Goal: Task Accomplishment & Management: Manage account settings

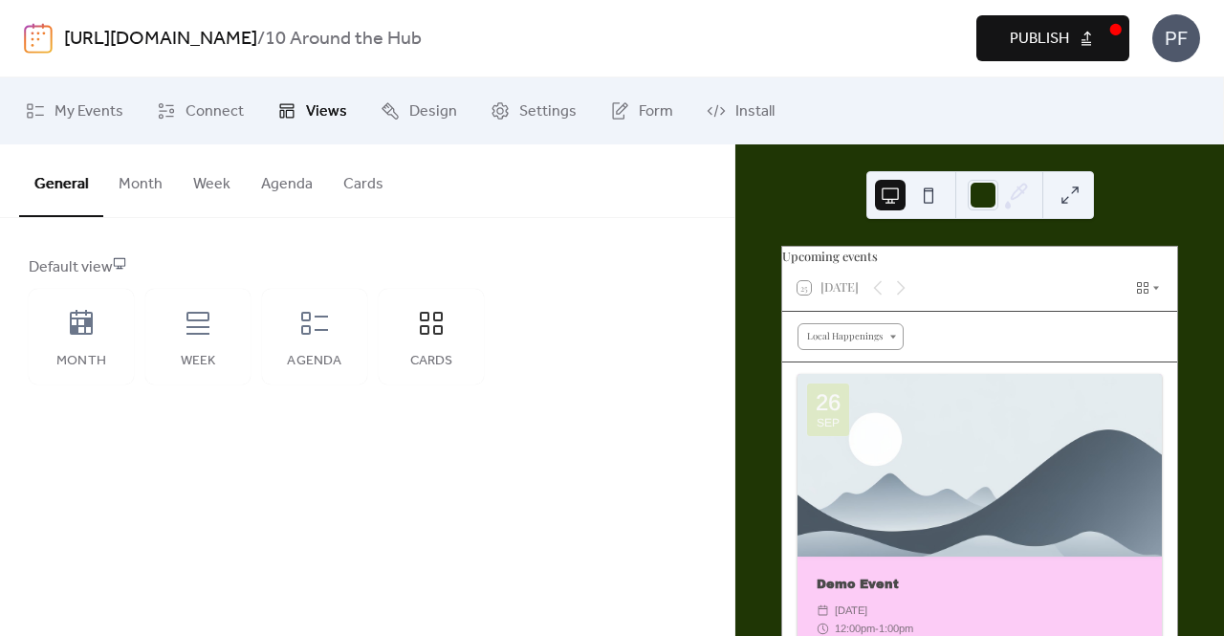
click at [1068, 26] on button "Publish" at bounding box center [1053, 38] width 153 height 46
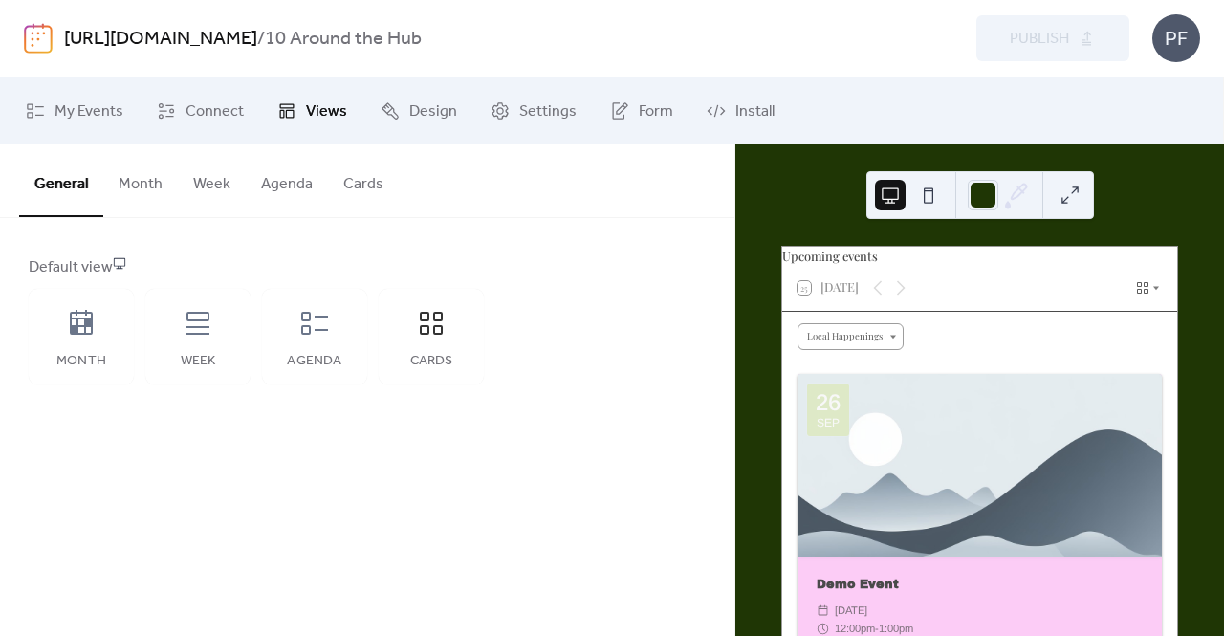
click at [1056, 196] on button at bounding box center [1070, 195] width 31 height 31
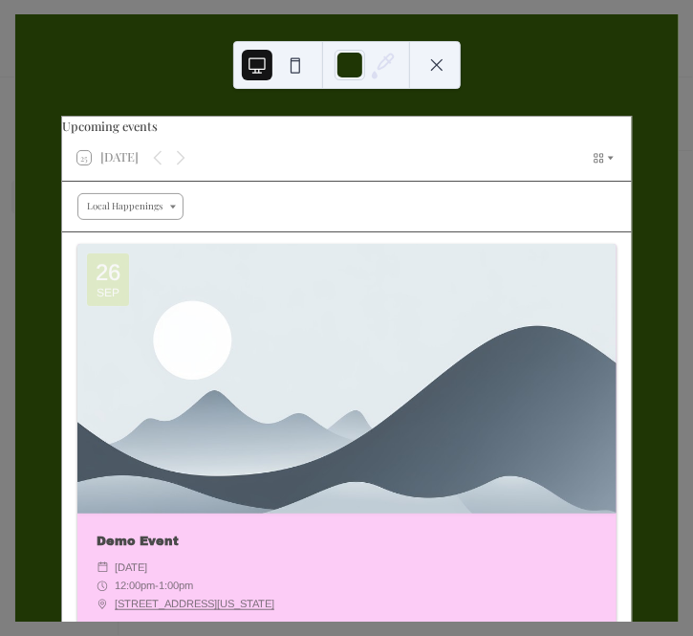
click at [549, 64] on div "Upcoming events 25 [DATE] Local Happenings [DATE] Demo Event ​ [DATE] ​ 12:00pm…" at bounding box center [347, 317] width 664 height 607
click at [635, 37] on div "Upcoming events 25 [DATE] Local Happenings [DATE] Demo Event ​ [DATE] ​ 12:00pm…" at bounding box center [347, 317] width 664 height 607
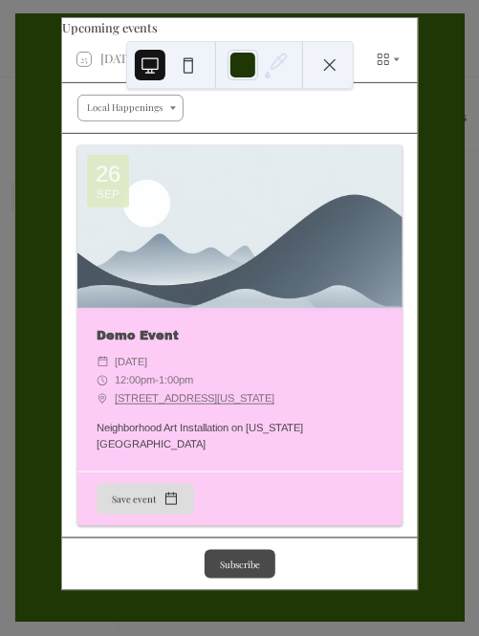
scroll to position [89, 0]
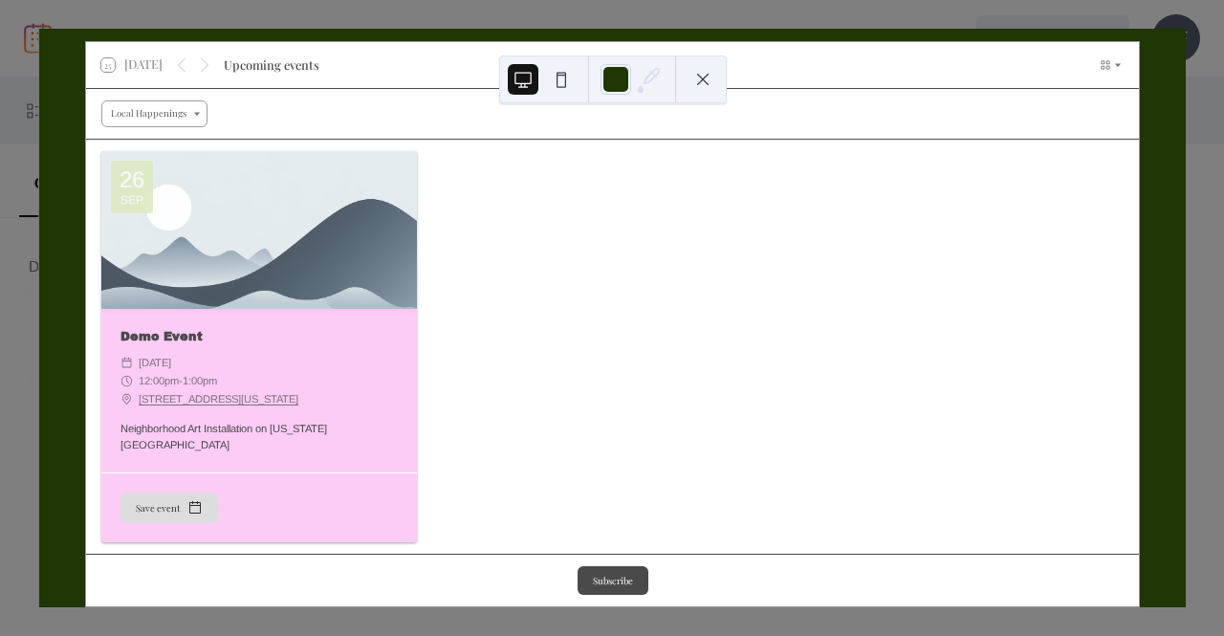
drag, startPoint x: 447, startPoint y: 296, endPoint x: 453, endPoint y: 283, distance: 14.1
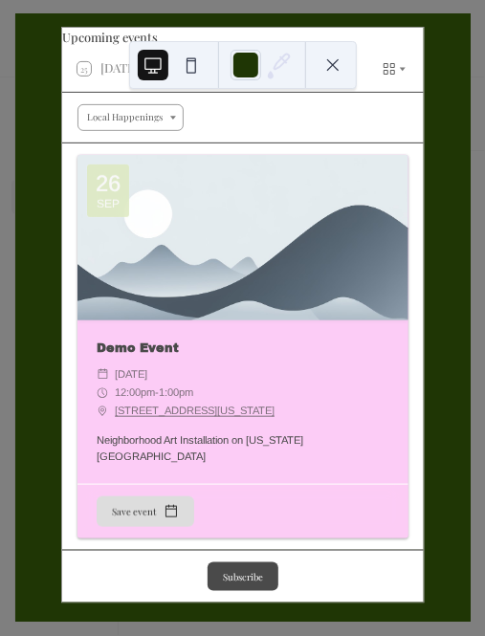
click at [305, 19] on div "Upcoming events 25 [DATE] Local Happenings [DATE] Demo Event ​ [DATE] ​ 12:00pm…" at bounding box center [242, 317] width 455 height 607
drag, startPoint x: 171, startPoint y: 10, endPoint x: 178, endPoint y: 26, distance: 17.6
click at [178, 26] on div "Upcoming events 25 [DATE] Local Happenings [DATE] Demo Event ​ [DATE] ​ 12:00pm…" at bounding box center [242, 317] width 456 height 607
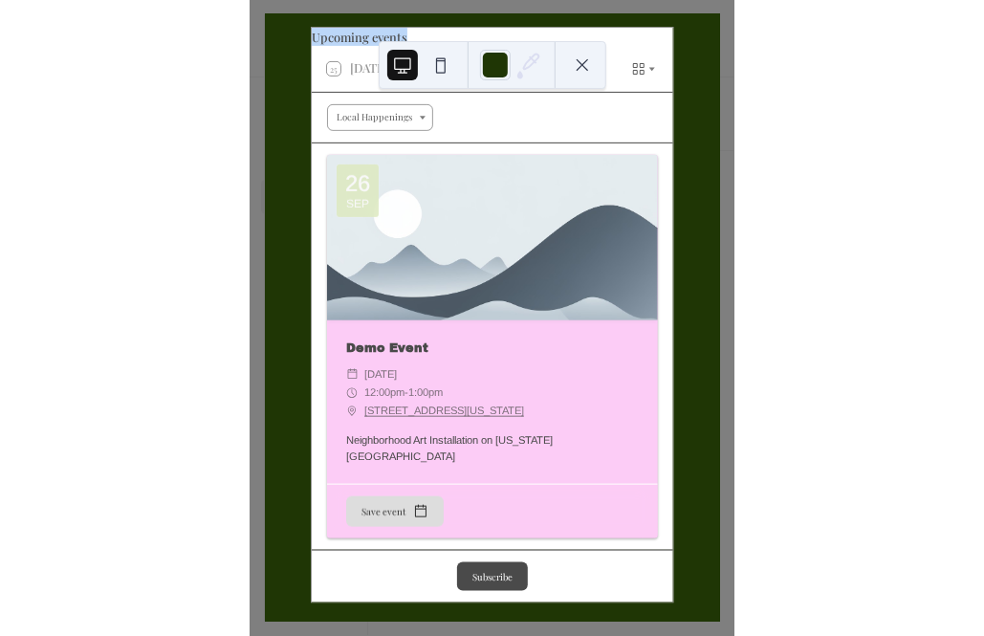
scroll to position [74, 0]
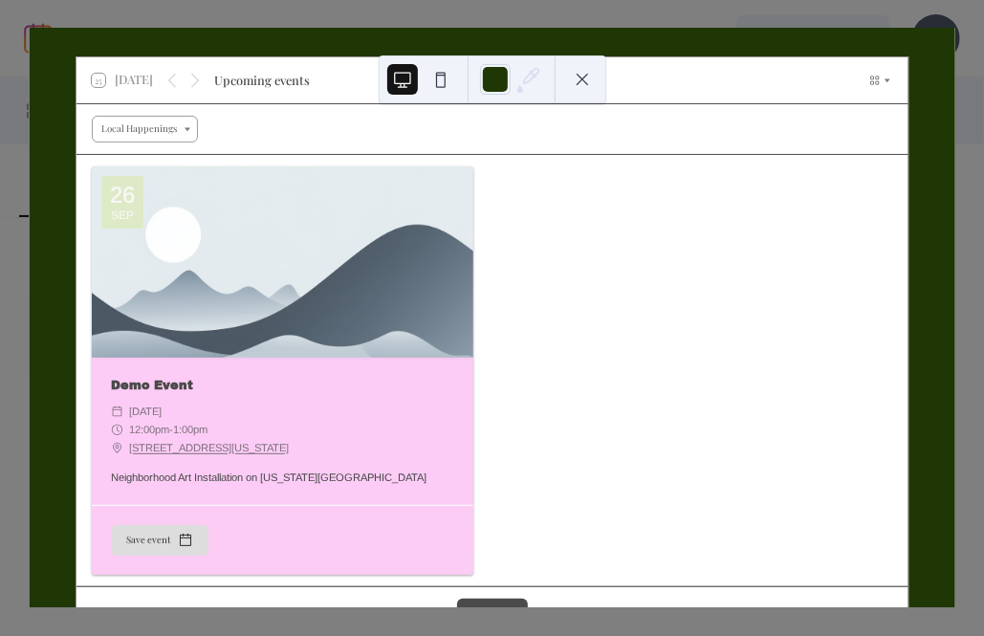
click at [427, 77] on button at bounding box center [441, 79] width 31 height 31
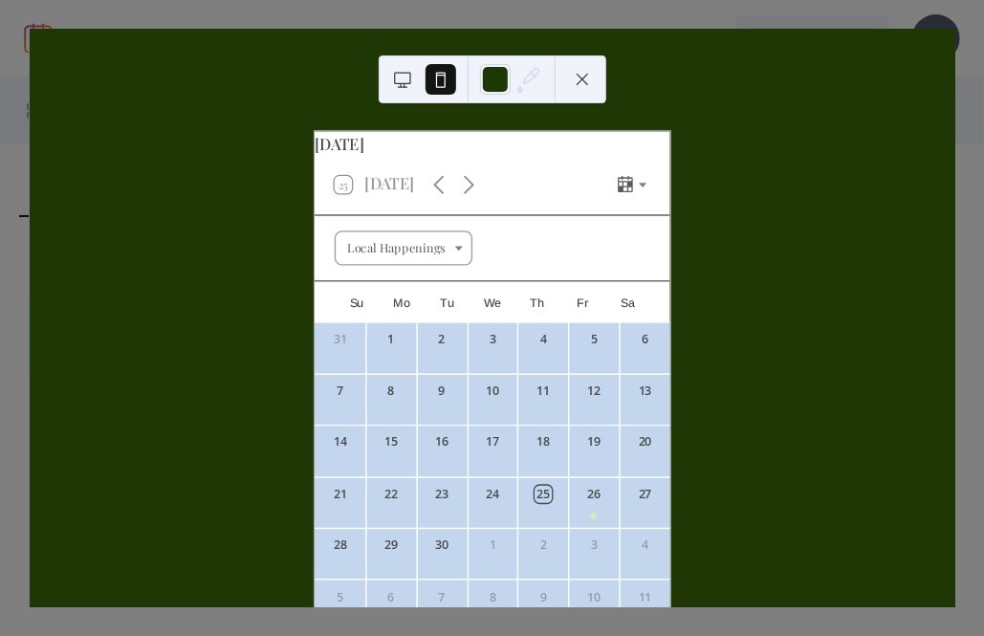
scroll to position [124, 0]
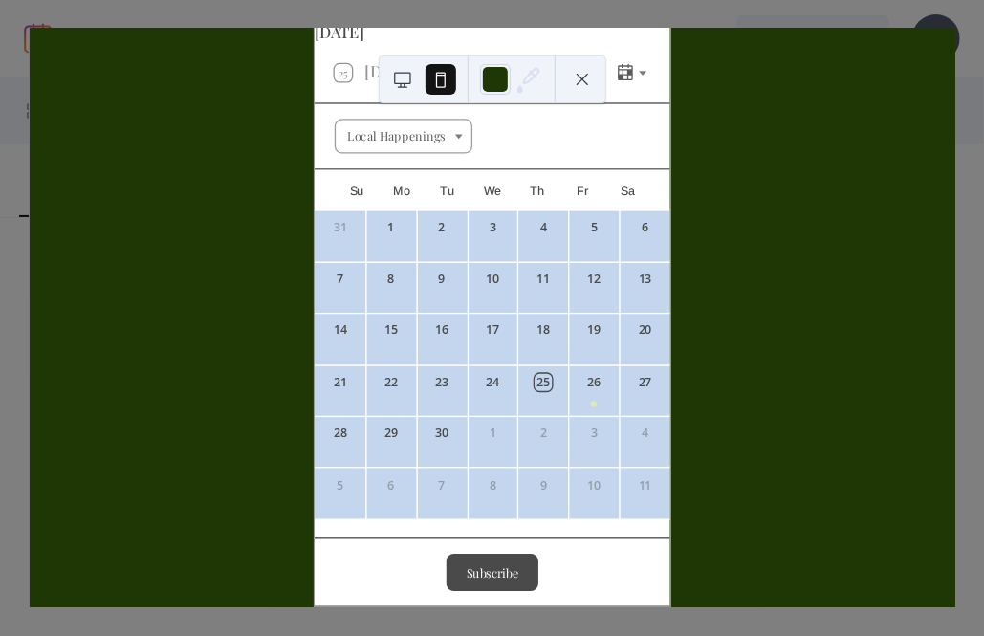
click at [505, 579] on button "Subscribe" at bounding box center [493, 573] width 92 height 38
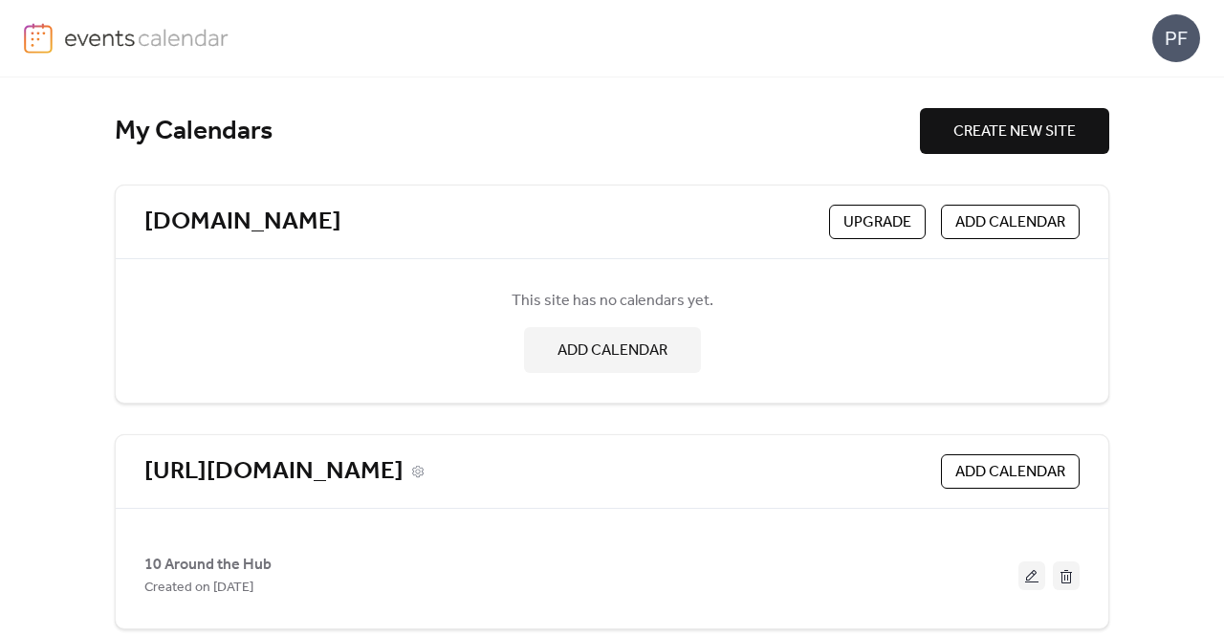
click at [404, 477] on link "[URL][DOMAIN_NAME]" at bounding box center [273, 472] width 259 height 32
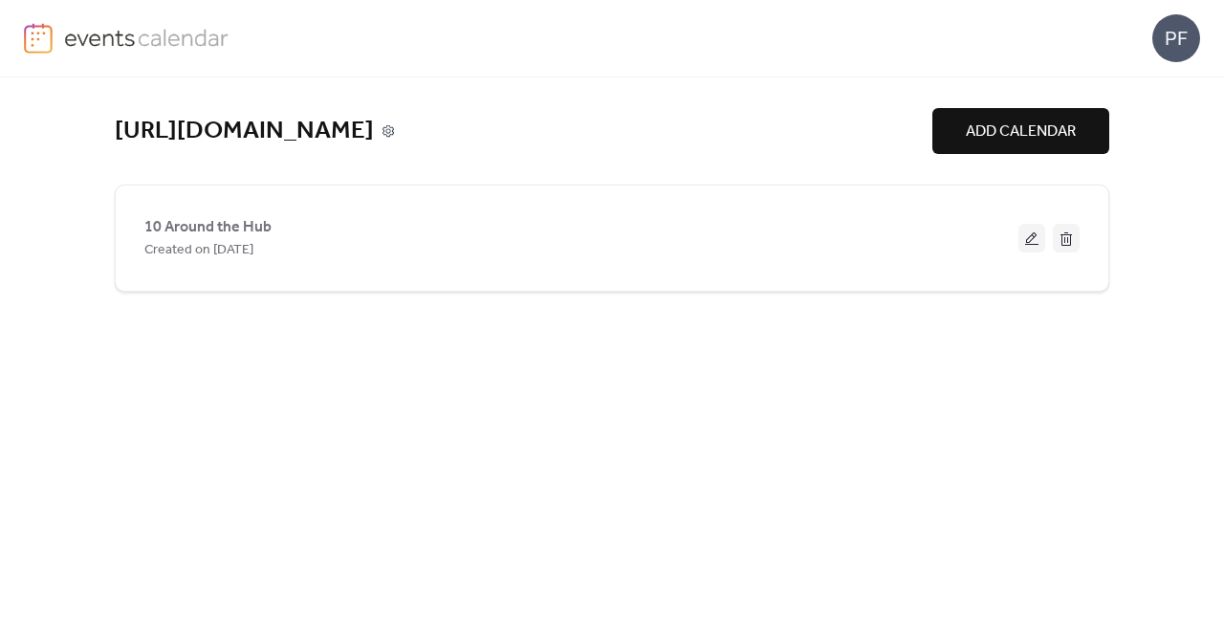
click at [395, 131] on icon at bounding box center [388, 130] width 13 height 13
